Goal: Task Accomplishment & Management: Complete application form

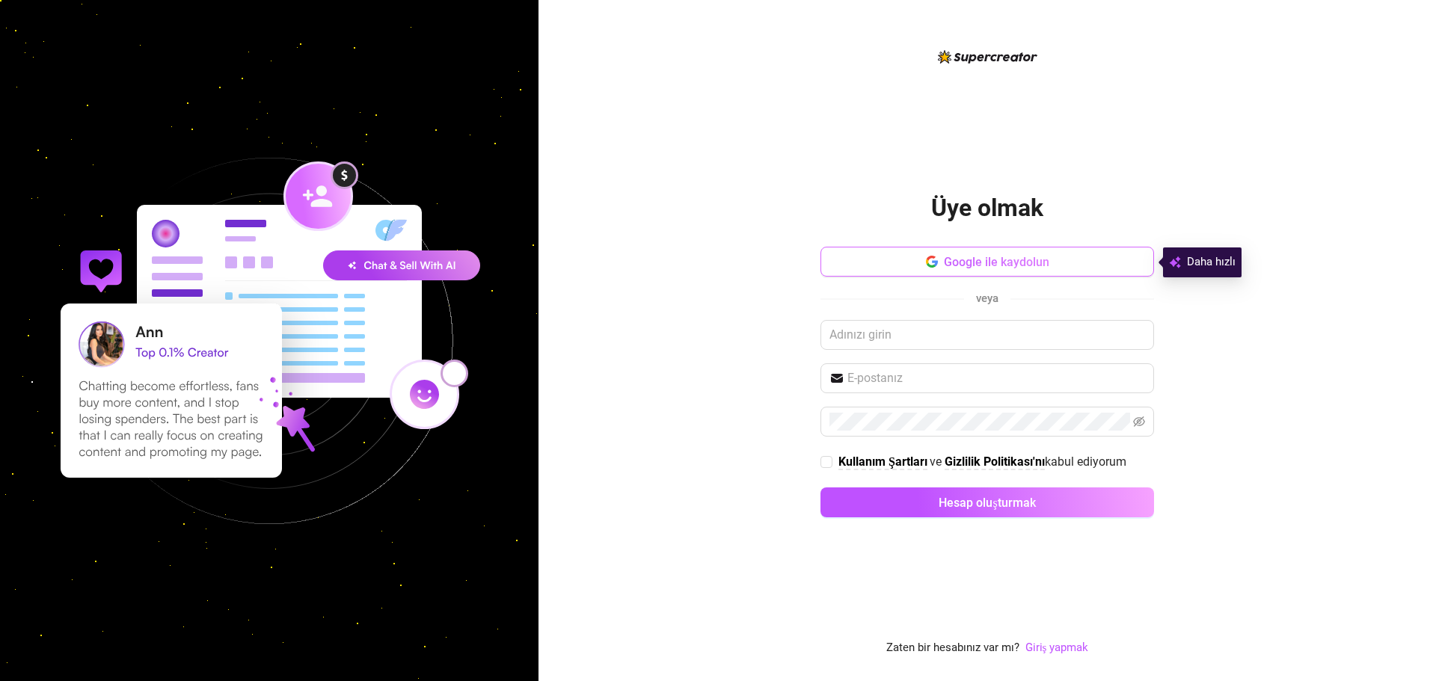
click at [990, 262] on font "Google ile kaydolun" at bounding box center [996, 262] width 105 height 14
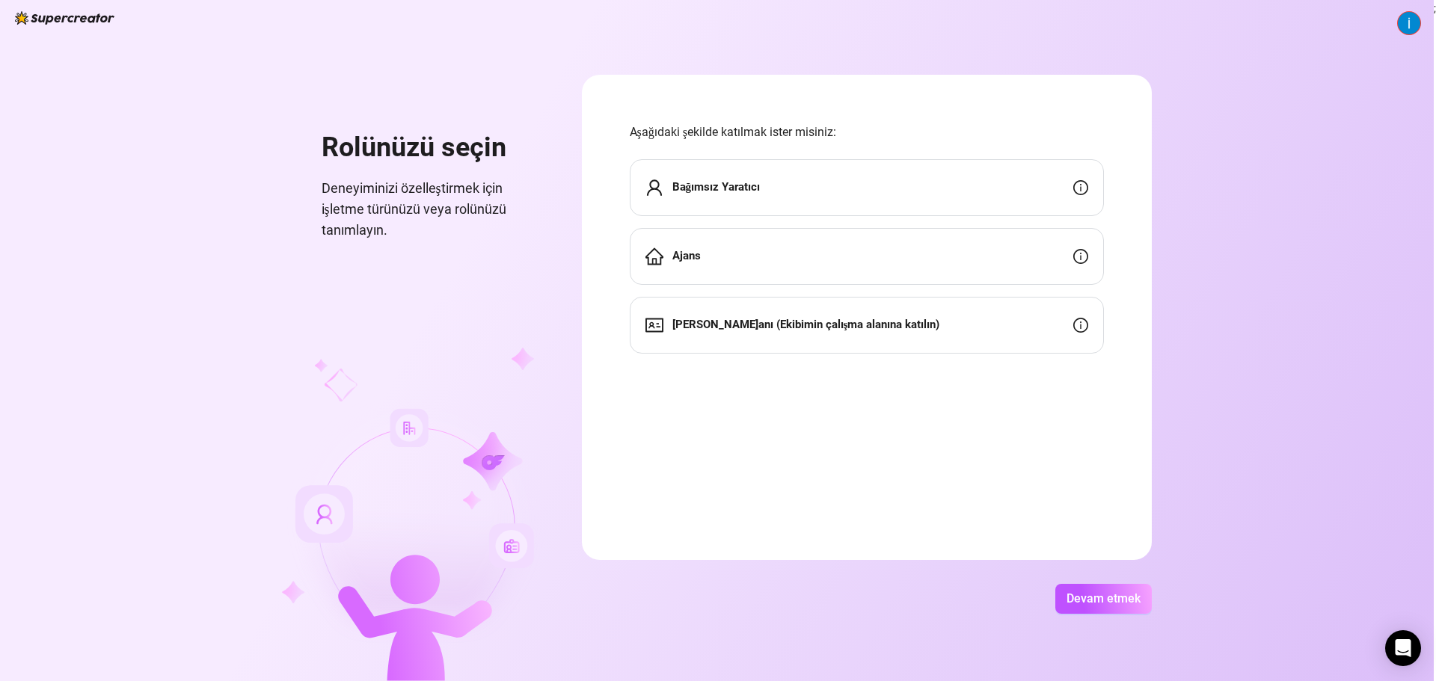
click at [715, 188] on font "Bağımsız Yaratıcı" at bounding box center [716, 186] width 88 height 13
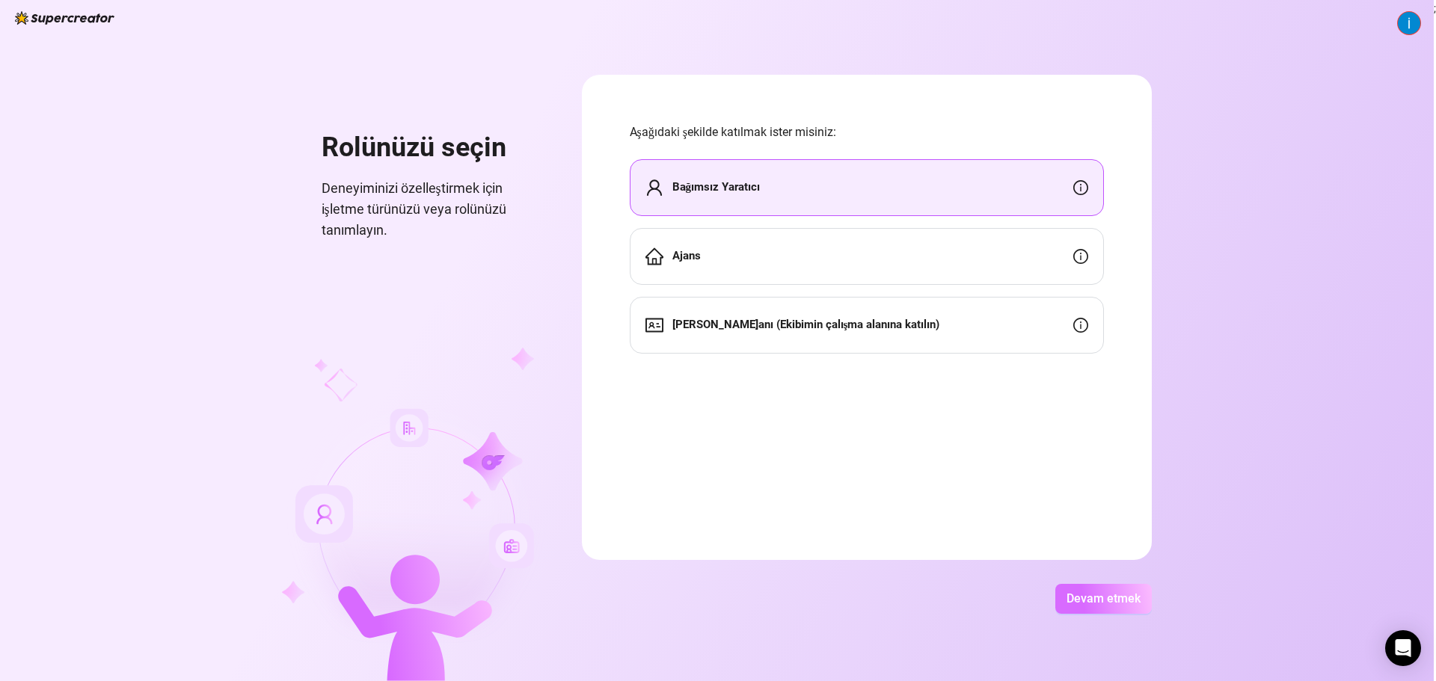
click at [1095, 595] on font "Devam etmek" at bounding box center [1103, 599] width 74 height 14
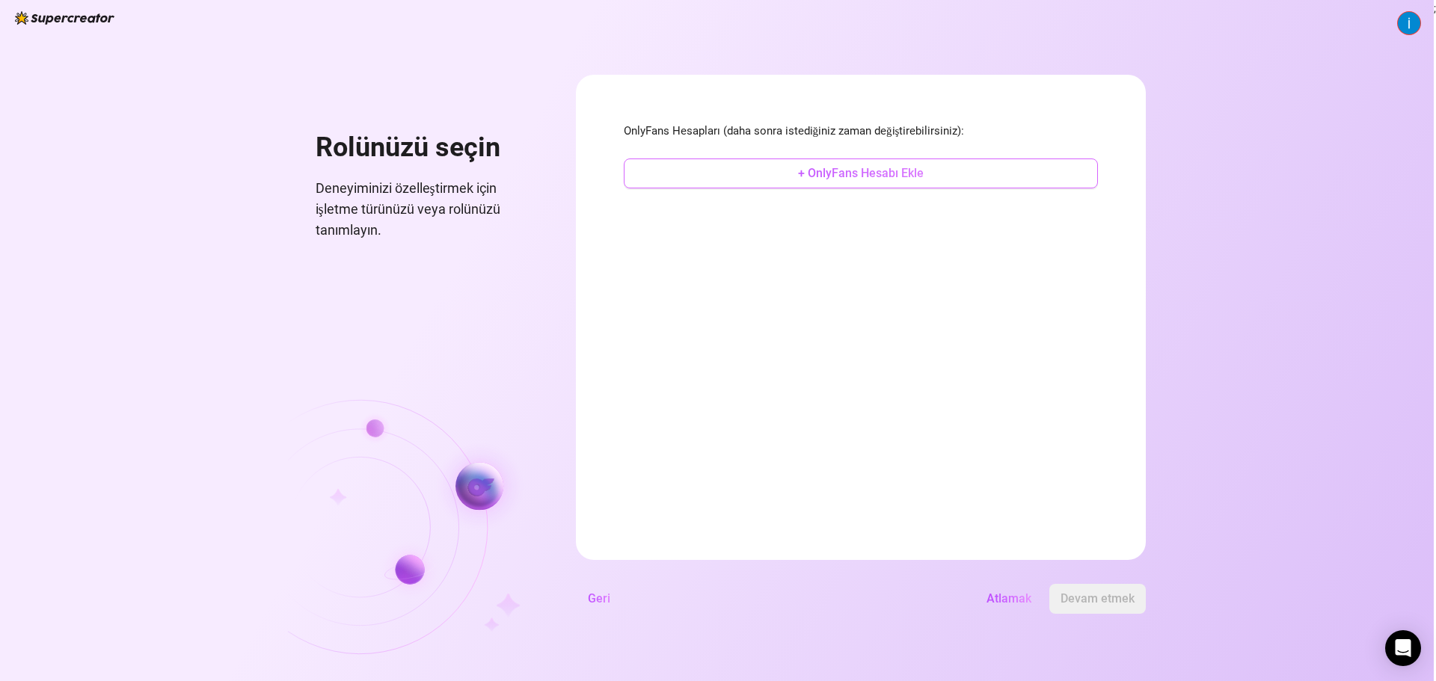
click at [818, 178] on font "+ OnlyFans Hesabı Ekle" at bounding box center [861, 173] width 126 height 14
